Goal: Find specific page/section: Find specific page/section

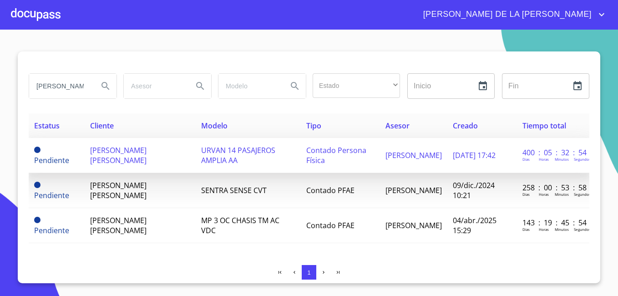
click at [117, 151] on span "[PERSON_NAME] [PERSON_NAME]" at bounding box center [118, 155] width 56 height 20
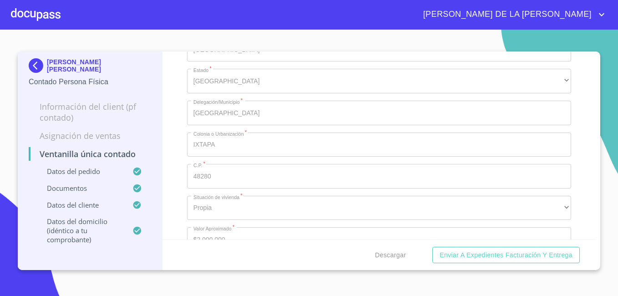
scroll to position [1471, 0]
click at [34, 66] on img at bounding box center [38, 65] width 18 height 15
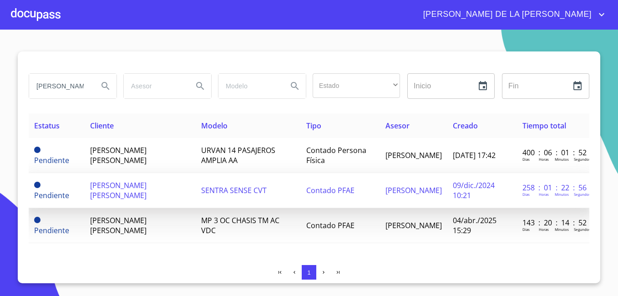
click at [120, 189] on span "[PERSON_NAME] [PERSON_NAME]" at bounding box center [118, 190] width 56 height 20
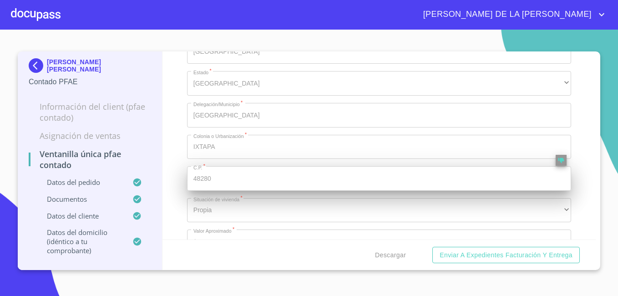
scroll to position [2489, 0]
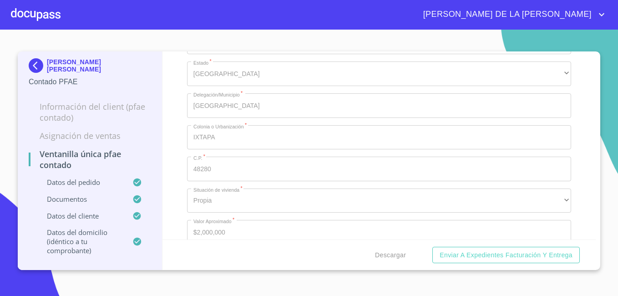
click at [36, 66] on img at bounding box center [38, 65] width 18 height 15
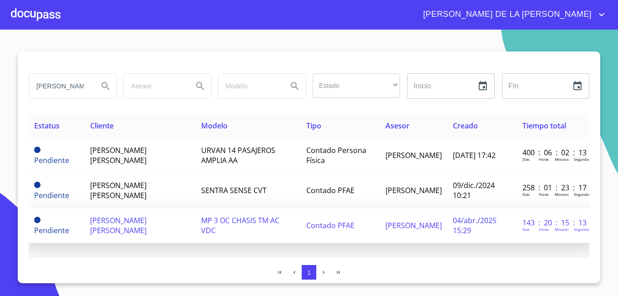
click at [139, 219] on span "[PERSON_NAME] [PERSON_NAME]" at bounding box center [118, 225] width 56 height 20
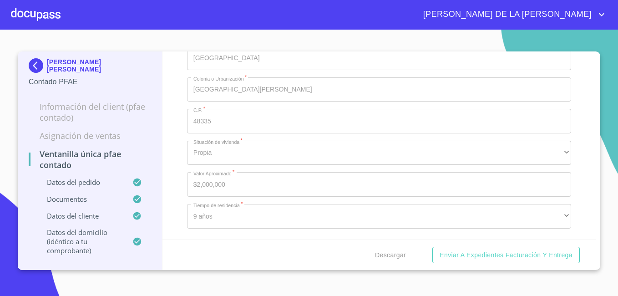
scroll to position [2547, 0]
click at [35, 60] on img at bounding box center [38, 65] width 18 height 15
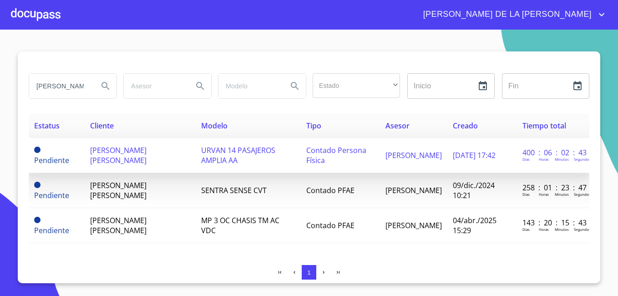
click at [135, 154] on span "[PERSON_NAME] [PERSON_NAME]" at bounding box center [118, 155] width 56 height 20
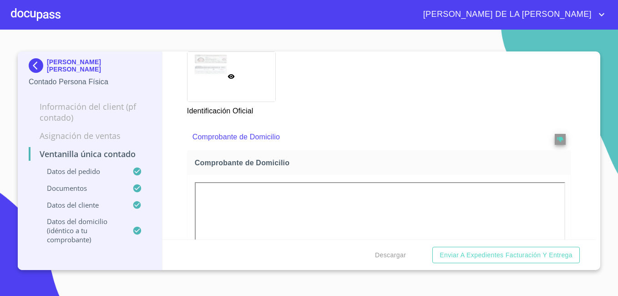
scroll to position [682, 0]
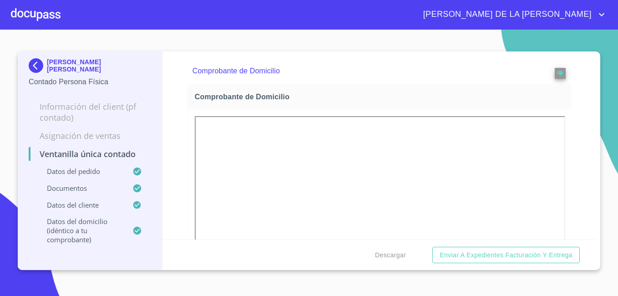
click at [37, 64] on img at bounding box center [38, 65] width 18 height 15
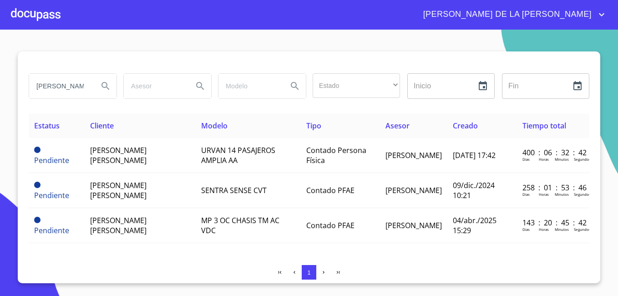
drag, startPoint x: 84, startPoint y: 88, endPoint x: -2, endPoint y: 83, distance: 85.7
click at [0, 83] on html "[PERSON_NAME] DE LA [PERSON_NAME] Estado ​ ​ Inicio ​ Fin ​ Estatus Cliente Mod…" at bounding box center [309, 148] width 618 height 296
type input "[PERSON_NAME] [PERSON_NAME]"
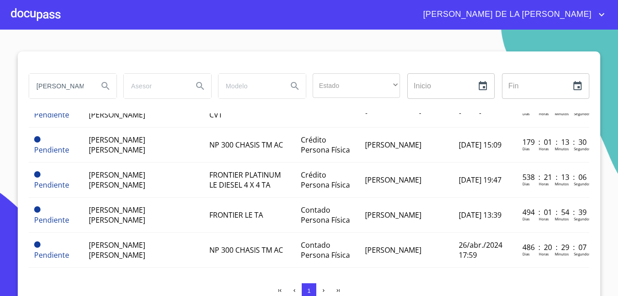
scroll to position [91, 0]
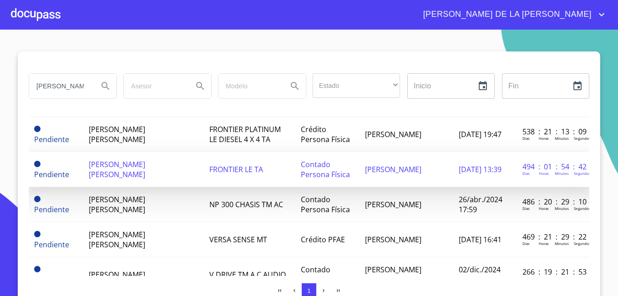
click at [106, 169] on span "[PERSON_NAME] [PERSON_NAME]" at bounding box center [117, 169] width 56 height 20
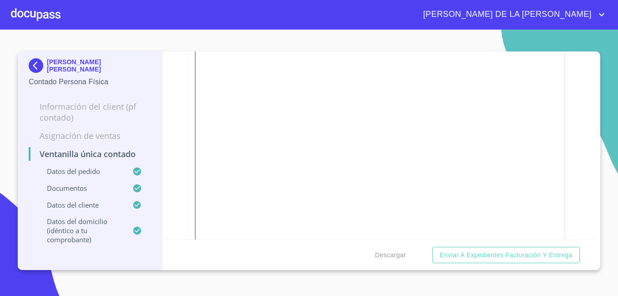
scroll to position [773, 0]
click at [39, 63] on img at bounding box center [38, 65] width 18 height 15
